Goal: Navigation & Orientation: Find specific page/section

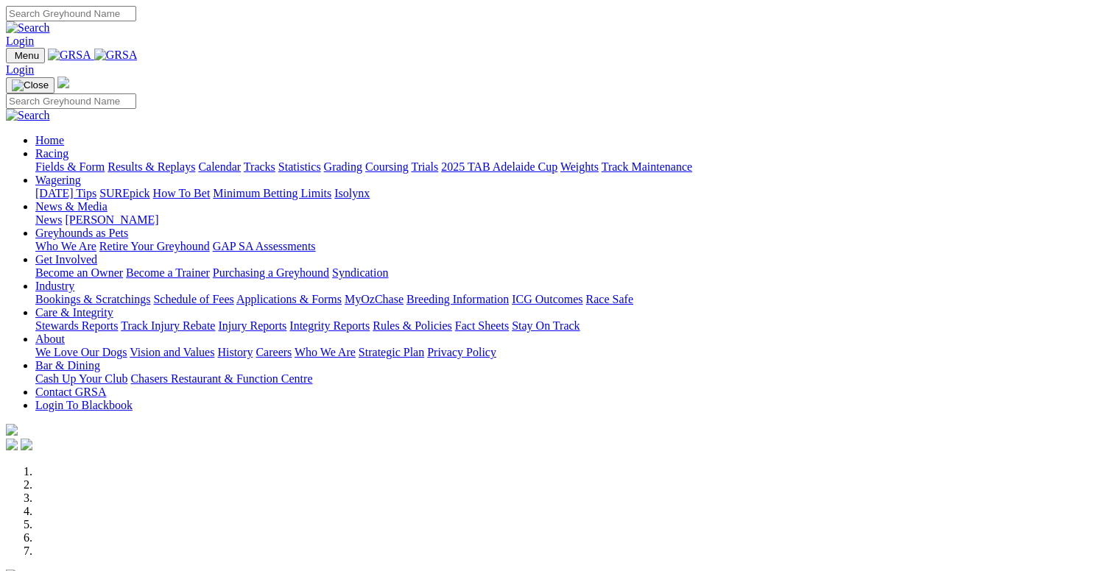
click at [241, 160] on link "Calendar" at bounding box center [219, 166] width 43 height 13
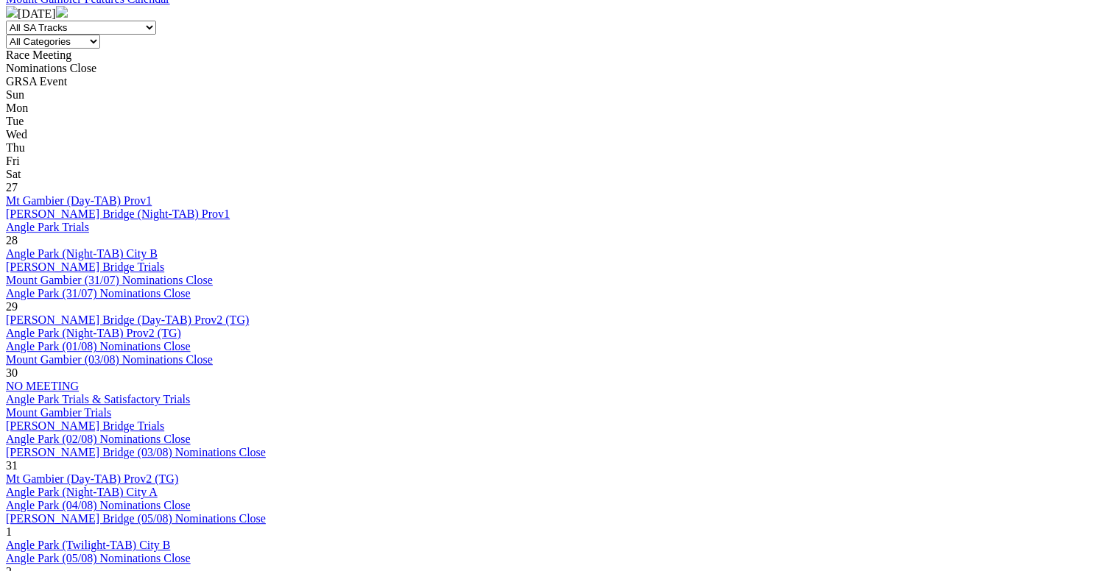
scroll to position [662, 0]
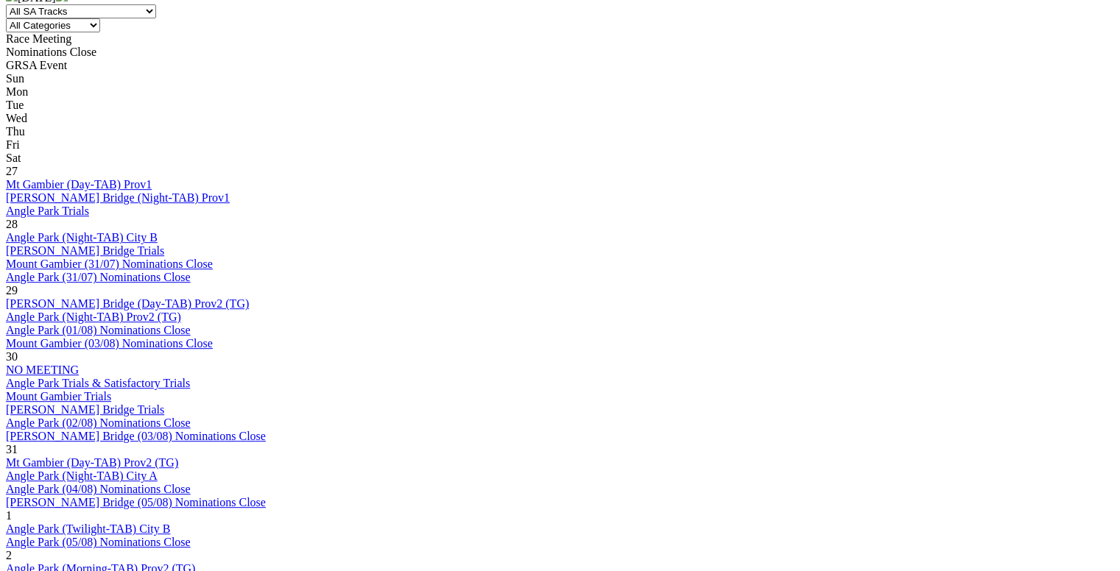
scroll to position [662, 0]
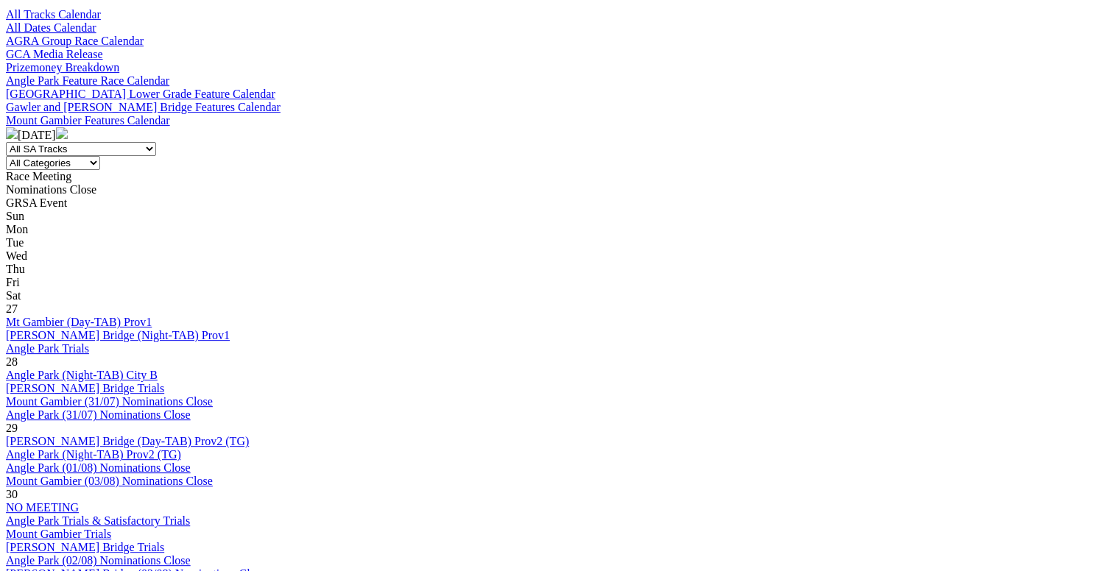
scroll to position [589, 0]
